Goal: Communication & Community: Answer question/provide support

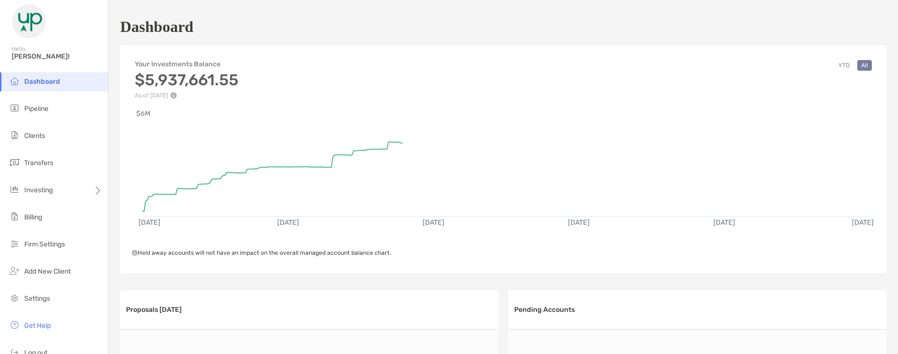
click at [39, 111] on span "Pipeline" at bounding box center [36, 109] width 24 height 8
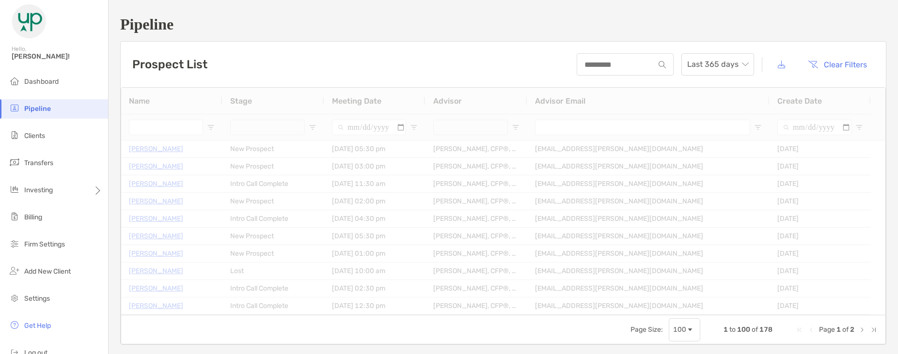
type input "**********"
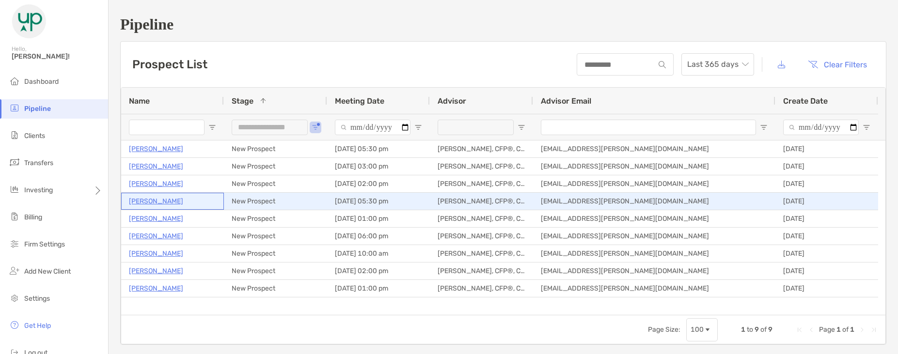
click at [169, 204] on p "[PERSON_NAME]" at bounding box center [156, 201] width 54 height 12
click at [142, 202] on p "[PERSON_NAME]" at bounding box center [156, 201] width 54 height 12
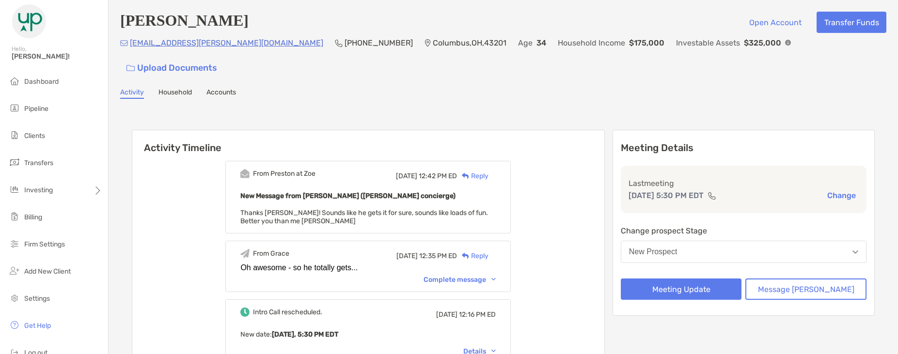
drag, startPoint x: 0, startPoint y: 0, endPoint x: 278, endPoint y: 50, distance: 282.3
click at [345, 49] on p "(937) 503-9765" at bounding box center [379, 43] width 68 height 12
click at [217, 31] on h4 "[PERSON_NAME]" at bounding box center [184, 22] width 128 height 21
click at [216, 31] on h4 "[PERSON_NAME]" at bounding box center [184, 22] width 128 height 21
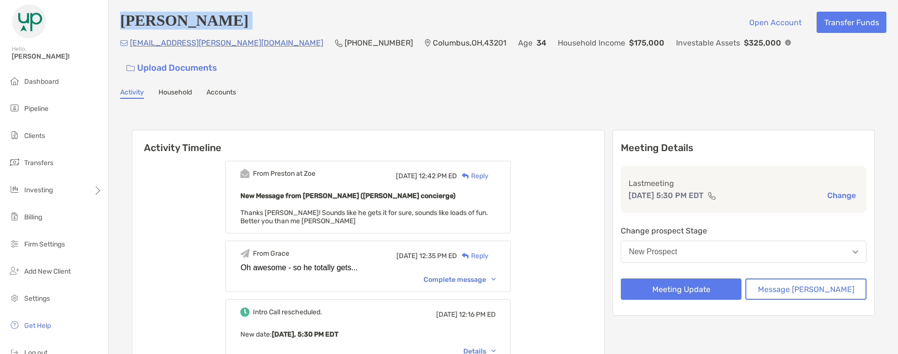
copy h4 "[PERSON_NAME]"
click at [521, 24] on div "Zack Duberstein Open Account Transfer Funds" at bounding box center [503, 22] width 766 height 21
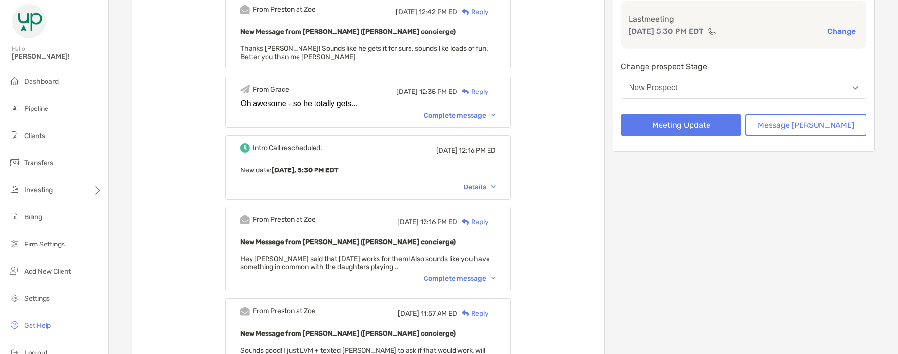
scroll to position [242, 0]
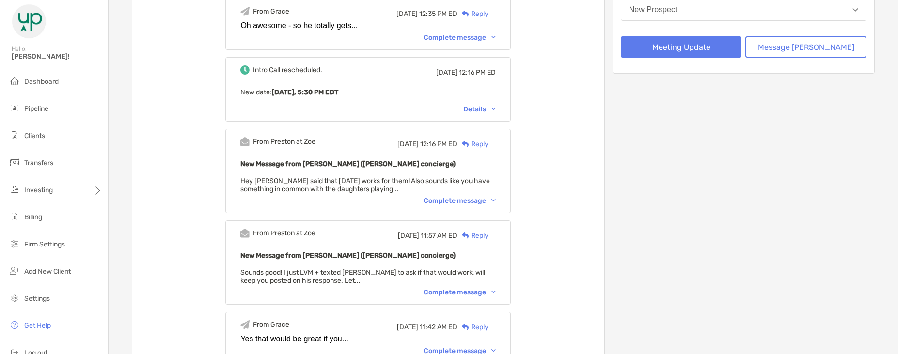
click at [496, 197] on div "Complete message" at bounding box center [460, 201] width 72 height 8
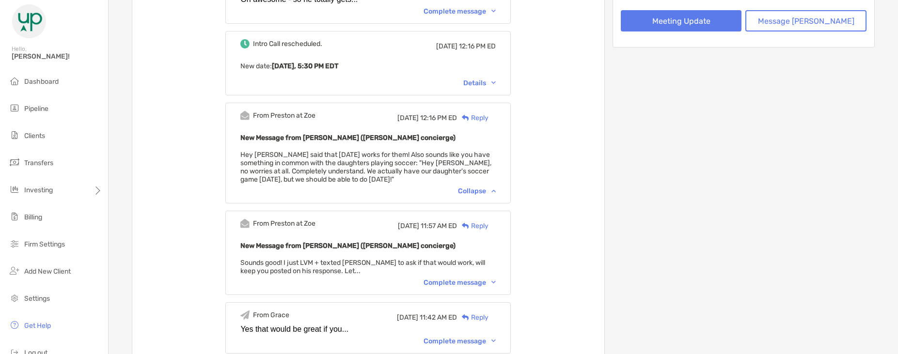
scroll to position [291, 0]
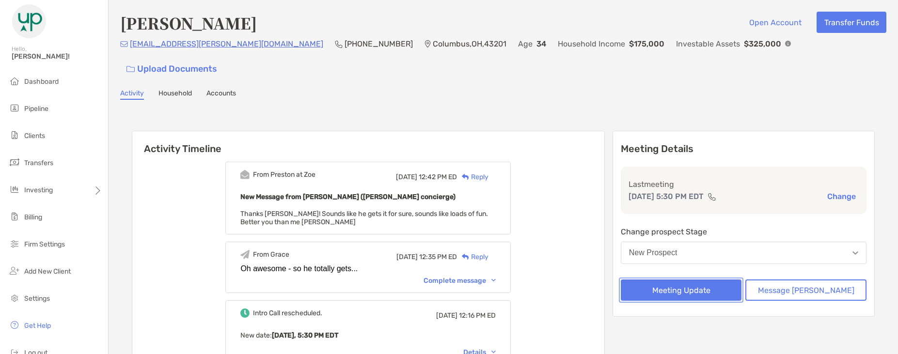
click at [706, 280] on button "Meeting Update" at bounding box center [681, 290] width 121 height 21
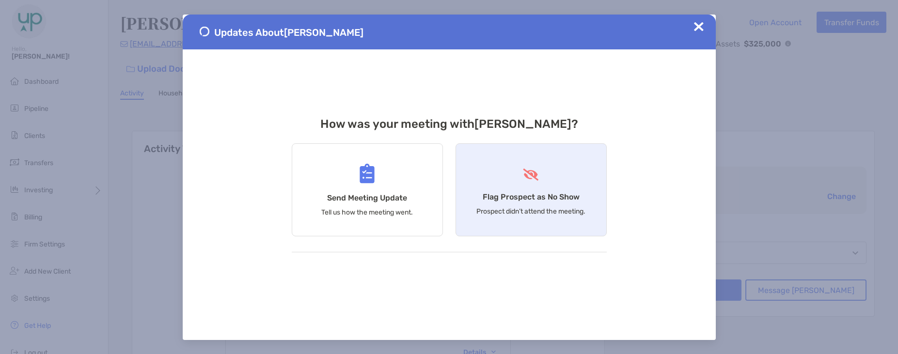
click at [573, 197] on h4 "Flag Prospect as No Show" at bounding box center [531, 196] width 97 height 9
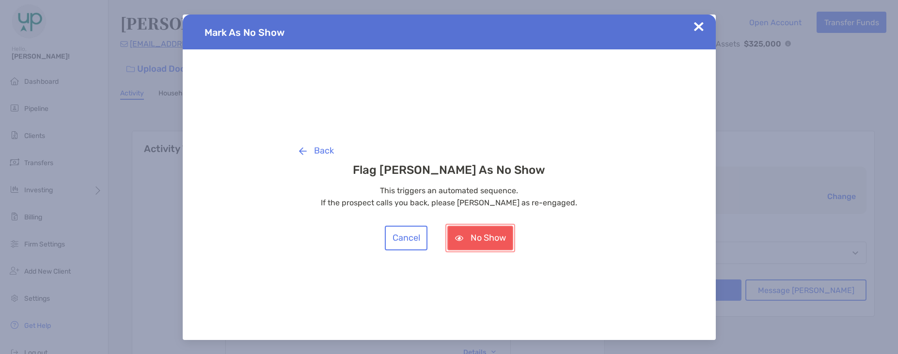
click at [486, 238] on button "No Show" at bounding box center [480, 238] width 66 height 25
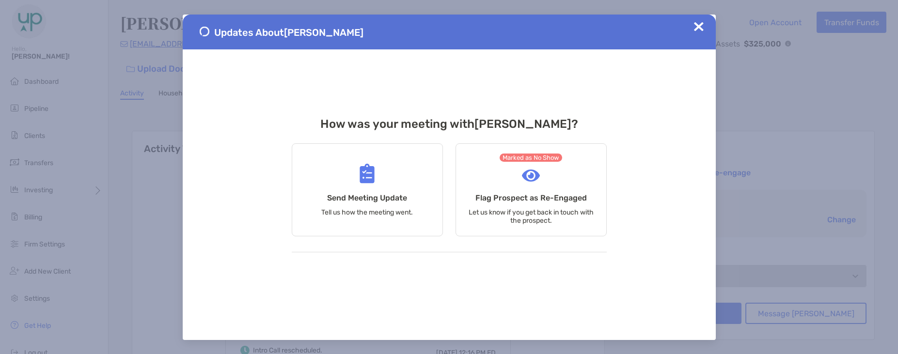
click at [708, 25] on div "Updates About Zack Duberstein" at bounding box center [449, 32] width 533 height 35
click at [703, 26] on img at bounding box center [699, 27] width 10 height 10
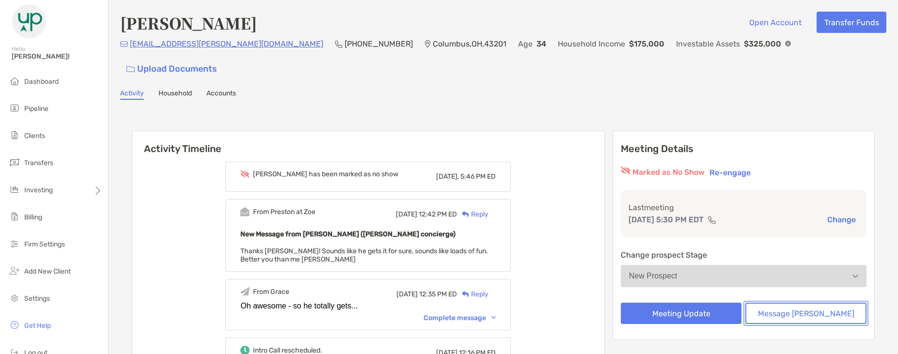
click at [806, 303] on button "Message Zoe" at bounding box center [805, 313] width 121 height 21
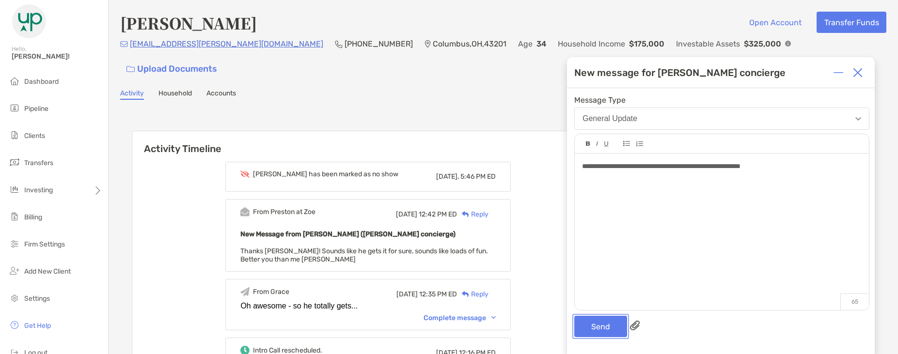
click at [618, 326] on button "Send" at bounding box center [600, 326] width 53 height 21
